Goal: Book appointment/travel/reservation

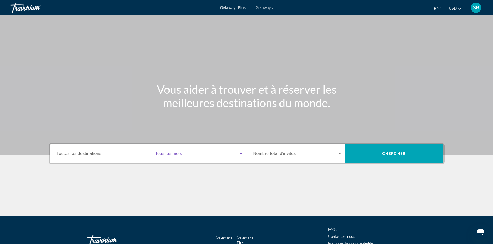
click at [238, 154] on icon "Search widget" at bounding box center [241, 154] width 6 height 6
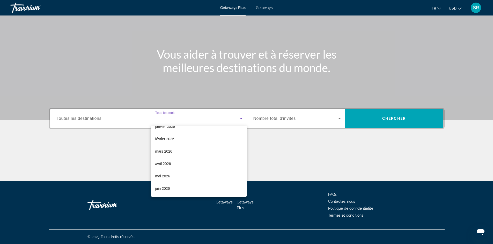
scroll to position [70, 0]
click at [185, 173] on mat-option "mai 2026" at bounding box center [198, 176] width 95 height 12
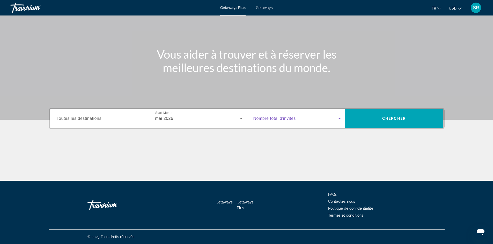
click at [340, 119] on icon "Search widget" at bounding box center [339, 119] width 6 height 6
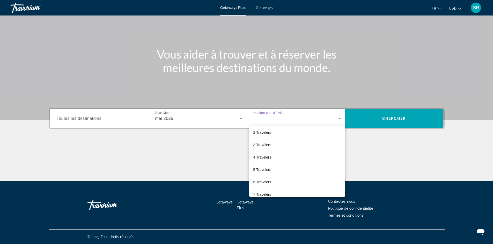
scroll to position [14, 0]
click at [265, 160] on span "4 Travelers" at bounding box center [262, 157] width 18 height 6
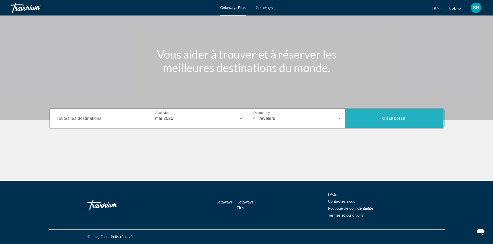
click at [370, 120] on span "Search widget" at bounding box center [394, 119] width 98 height 12
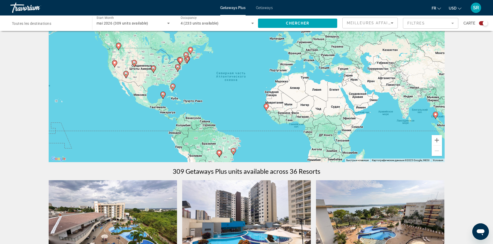
scroll to position [14, 0]
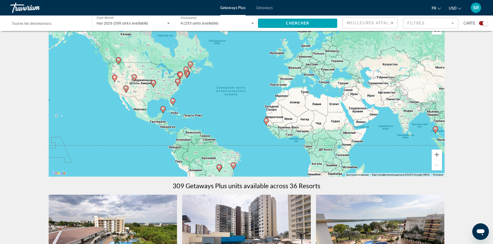
drag, startPoint x: 488, startPoint y: 56, endPoint x: 496, endPoint y: 63, distance: 10.3
click at [493, 63] on html "Passer au contenu principal Getaways Plus Getaways fr English Español Français …" at bounding box center [246, 108] width 493 height 244
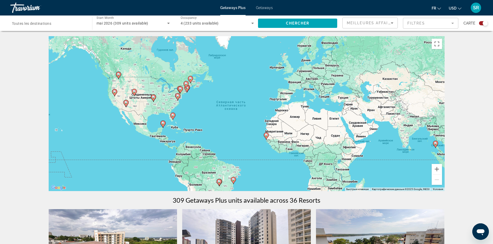
click at [26, 10] on div "Travorium" at bounding box center [36, 7] width 52 height 13
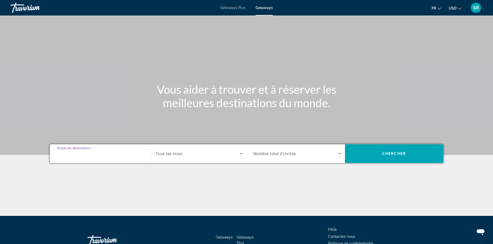
click at [106, 155] on input "Destination Toutes les destinations" at bounding box center [100, 154] width 87 height 6
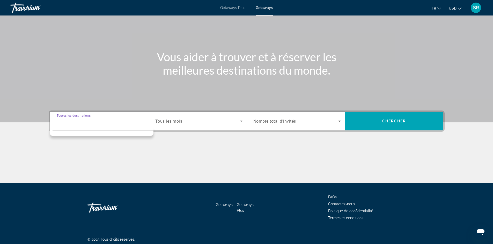
scroll to position [35, 0]
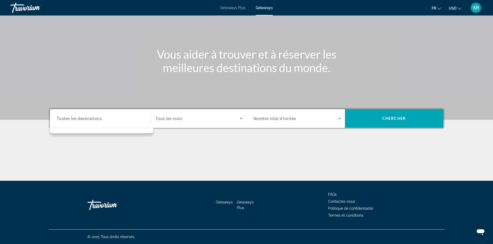
click at [93, 122] on div "Search widget" at bounding box center [100, 118] width 87 height 15
click at [28, 11] on div "Travorium" at bounding box center [36, 7] width 52 height 13
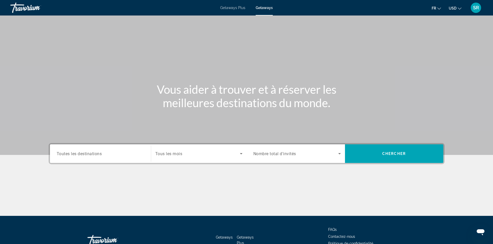
click at [23, 10] on div "Travorium" at bounding box center [36, 7] width 52 height 13
click at [261, 9] on span "Getaways" at bounding box center [264, 8] width 17 height 4
click at [132, 157] on div "Search widget" at bounding box center [100, 154] width 87 height 15
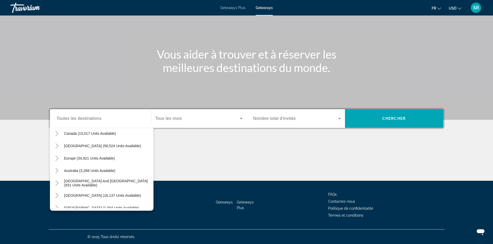
scroll to position [42, 0]
click at [99, 160] on span "Search widget" at bounding box center [108, 157] width 92 height 12
type input "**********"
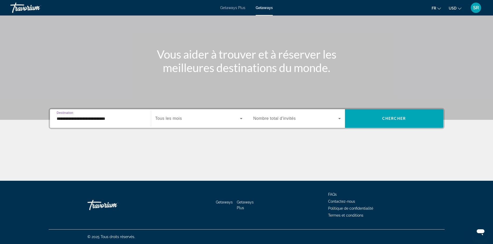
click at [242, 122] on div "Search widget" at bounding box center [198, 118] width 87 height 14
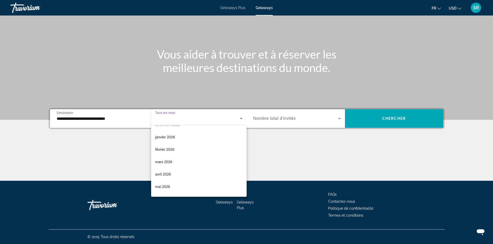
scroll to position [63, 0]
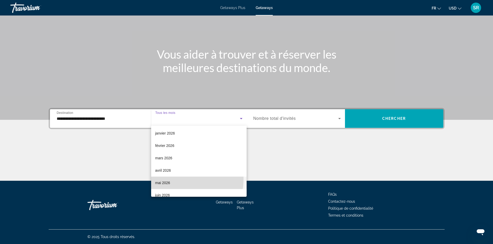
click at [179, 179] on mat-option "mai 2026" at bounding box center [198, 183] width 95 height 12
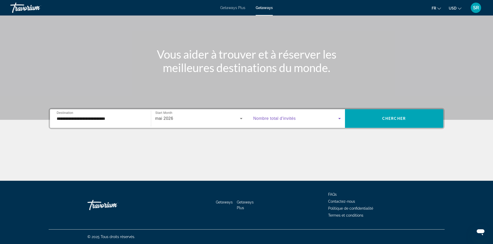
click at [317, 120] on span "Search widget" at bounding box center [295, 119] width 85 height 6
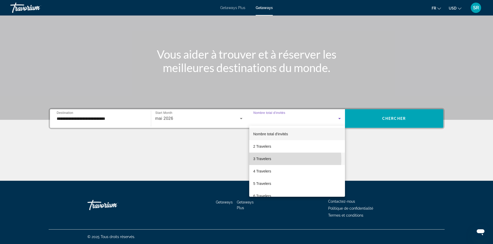
click at [272, 160] on mat-option "3 Travelers" at bounding box center [297, 159] width 96 height 12
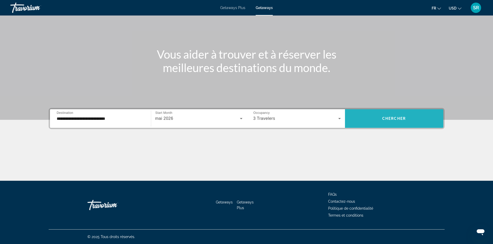
click at [400, 115] on span "Search widget" at bounding box center [394, 119] width 98 height 12
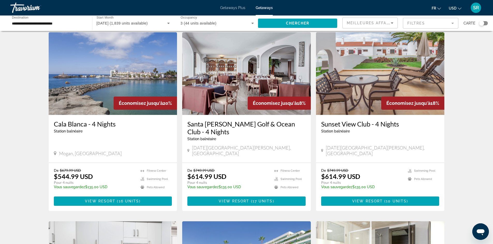
scroll to position [19, 0]
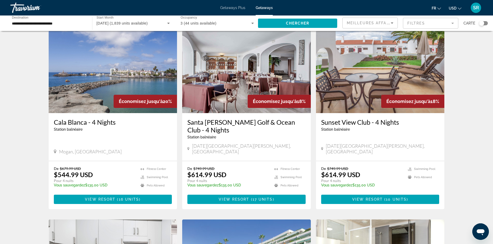
click at [436, 24] on mat-form-field "Filtres" at bounding box center [430, 23] width 55 height 11
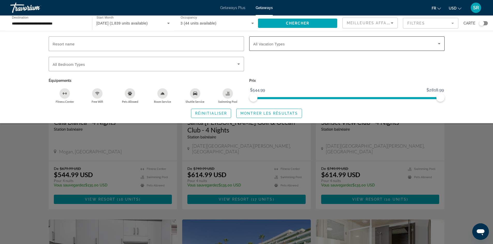
click at [279, 48] on div "Search widget" at bounding box center [346, 43] width 187 height 14
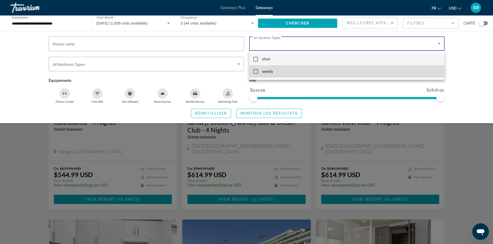
click at [256, 73] on mat-pseudo-checkbox at bounding box center [255, 71] width 5 height 5
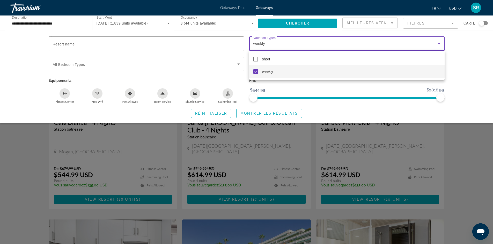
click at [96, 67] on div at bounding box center [246, 122] width 493 height 244
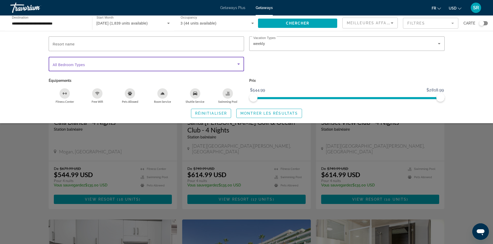
click at [96, 67] on span "Search widget" at bounding box center [145, 64] width 184 height 6
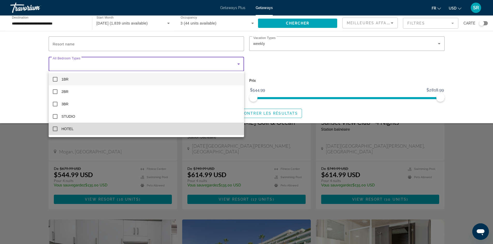
click at [54, 130] on mat-pseudo-checkbox at bounding box center [55, 129] width 5 height 5
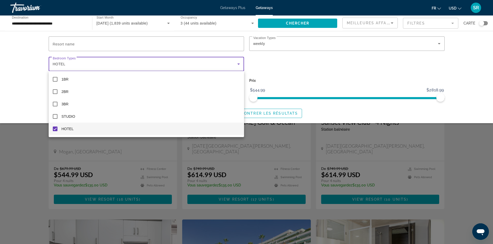
click at [37, 111] on div at bounding box center [246, 122] width 493 height 244
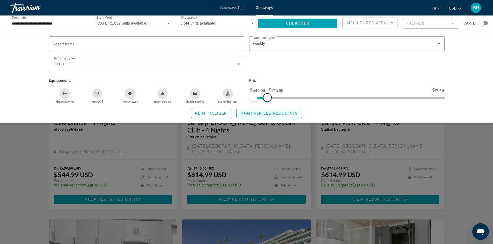
drag, startPoint x: 443, startPoint y: 98, endPoint x: 267, endPoint y: 108, distance: 175.7
click at [267, 108] on div "Resort name Vacation Types All Vacation Types weekly Bedroom Types All Bedroom …" at bounding box center [246, 77] width 416 height 82
click at [256, 115] on span "Search widget" at bounding box center [268, 113] width 65 height 12
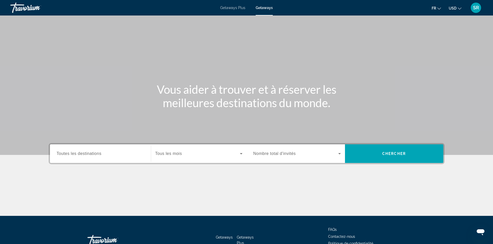
click at [25, 7] on div "Travorium" at bounding box center [36, 7] width 52 height 13
click at [232, 9] on span "Getaways Plus" at bounding box center [232, 8] width 25 height 4
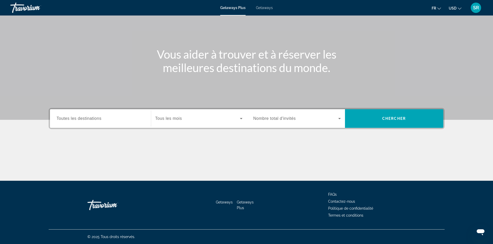
scroll to position [9, 0]
